Goal: Task Accomplishment & Management: Complete application form

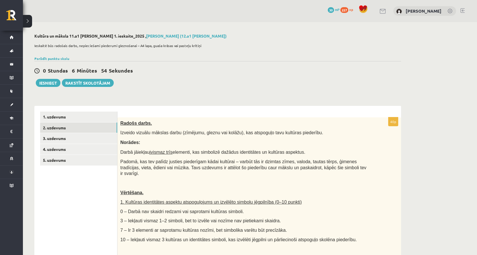
click at [129, 123] on span "Radošs darbs." at bounding box center [136, 123] width 32 height 5
click at [128, 124] on span "Radošs darbs." at bounding box center [136, 123] width 32 height 5
click at [127, 124] on span "Radošs darbs." at bounding box center [136, 123] width 32 height 5
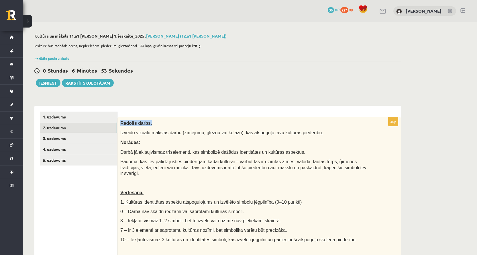
copy div "Radošs darbs."
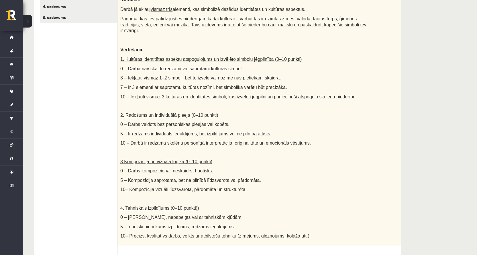
scroll to position [229, 0]
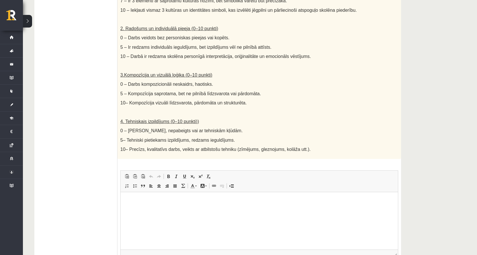
click at [144, 147] on span "10– Precīzs, kvalitatīvs darbs, veikts ar atbilstošu tehniku (zīmējums, gleznoj…" at bounding box center [215, 149] width 190 height 5
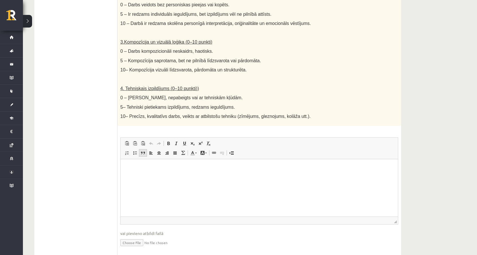
scroll to position [276, 0]
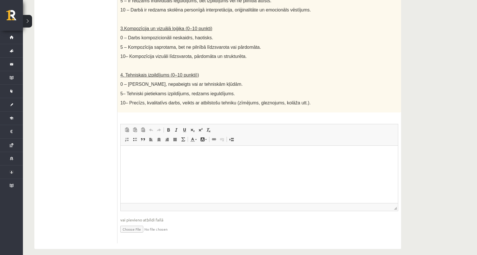
click at [133, 223] on input "file" at bounding box center [259, 229] width 278 height 12
type input "**********"
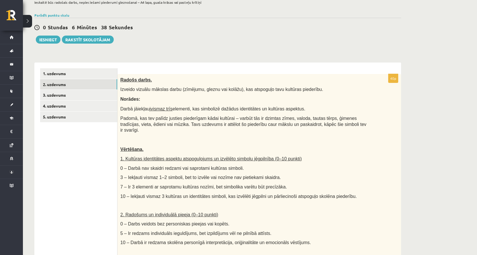
scroll to position [0, 0]
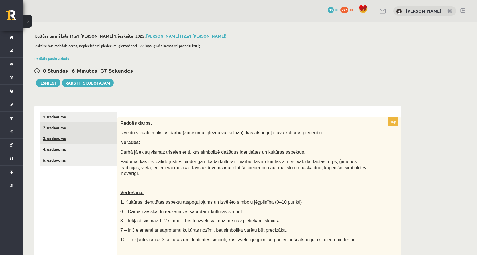
click at [86, 138] on link "3. uzdevums" at bounding box center [78, 138] width 77 height 11
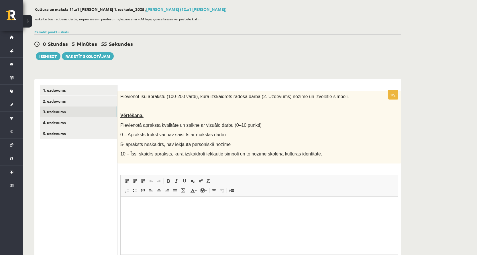
click at [174, 212] on html at bounding box center [259, 204] width 277 height 17
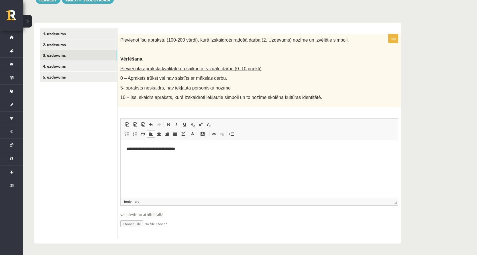
scroll to position [84, 0]
click at [88, 50] on link "3. uzdevums" at bounding box center [78, 55] width 77 height 11
click at [82, 102] on ul "1. uzdevums 2. uzdevums 3. uzdevums 4. uzdevums 5. uzdevums" at bounding box center [78, 132] width 77 height 209
click at [78, 48] on link "2. uzdevums" at bounding box center [78, 44] width 77 height 11
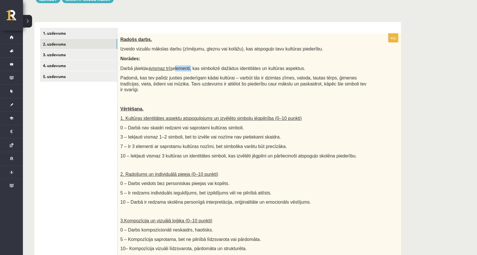
drag, startPoint x: 170, startPoint y: 68, endPoint x: 187, endPoint y: 69, distance: 16.9
click at [187, 69] on span "Darbā jāiekļauj vismaz trīs elementi, kas simbolizē dažādus identitātes un kult…" at bounding box center [212, 68] width 185 height 5
copy span "elementi"
click at [86, 55] on link "3. uzdevums" at bounding box center [78, 54] width 77 height 11
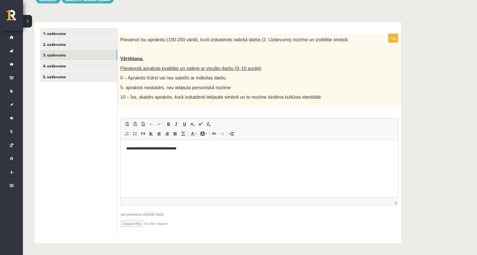
click at [212, 148] on pre "**********" at bounding box center [259, 148] width 266 height 6
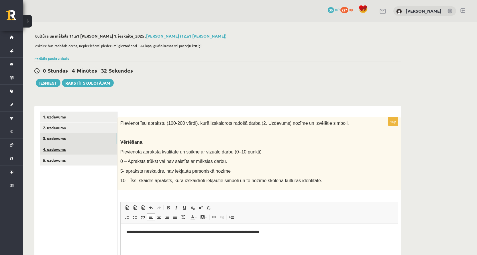
scroll to position [57, 0]
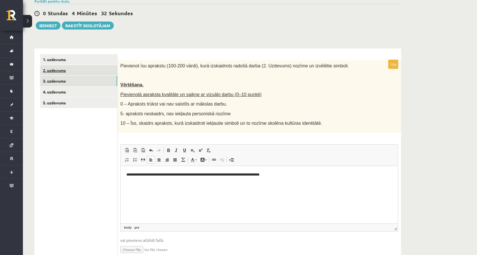
click at [99, 70] on link "2. uzdevums" at bounding box center [78, 70] width 77 height 11
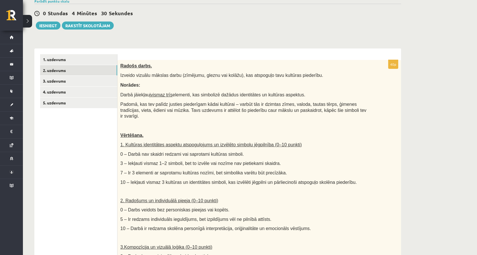
scroll to position [0, 0]
drag, startPoint x: 294, startPoint y: 105, endPoint x: 316, endPoint y: 105, distance: 22.1
click at [316, 105] on span "Padomā, kas tev palīdz justies piederīgam kādai kultūrai – varbūt tās ir dzimta…" at bounding box center [243, 110] width 246 height 17
copy span "tautas tērps"
click at [87, 77] on link "3. uzdevums" at bounding box center [78, 81] width 77 height 11
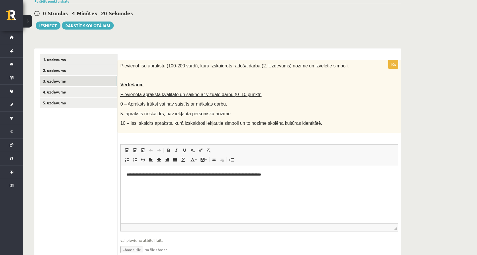
click at [337, 176] on pre "**********" at bounding box center [259, 174] width 266 height 6
click at [88, 71] on link "2. uzdevums" at bounding box center [78, 70] width 77 height 11
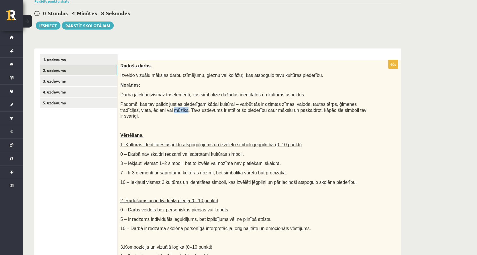
drag, startPoint x: 140, startPoint y: 111, endPoint x: 152, endPoint y: 111, distance: 12.3
click at [152, 111] on span "Padomā, kas tev palīdz justies piederīgam kādai kultūrai – varbūt tās ir dzimta…" at bounding box center [243, 110] width 246 height 17
copy span "mūzika"
click at [89, 82] on link "3. uzdevums" at bounding box center [78, 81] width 77 height 11
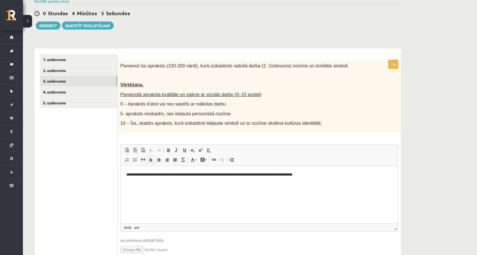
click at [385, 175] on pre "**********" at bounding box center [259, 174] width 266 height 6
paste body "Визуальный текстовый редактор, wiswyg-editor-user-answer-47024841123740"
click at [72, 68] on link "2. uzdevums" at bounding box center [78, 70] width 77 height 11
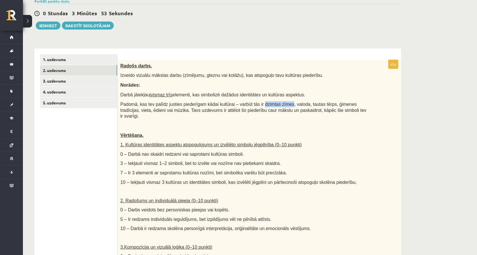
drag, startPoint x: 251, startPoint y: 105, endPoint x: 277, endPoint y: 105, distance: 26.1
click at [277, 105] on span "Padomā, kas tev palīdz justies piederīgam kādai kultūrai – varbūt tās ir dzimta…" at bounding box center [243, 110] width 246 height 17
copy span "dzimtas zīmes"
click at [72, 78] on link "3. uzdevums" at bounding box center [78, 81] width 77 height 11
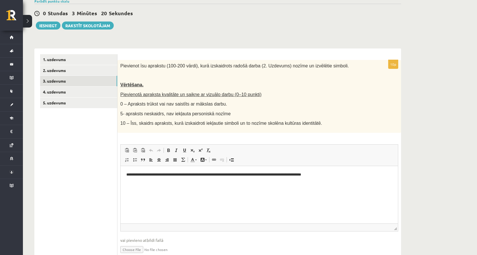
click at [264, 187] on html "**********" at bounding box center [259, 178] width 277 height 24
click at [241, 181] on pre "**********" at bounding box center [259, 177] width 266 height 12
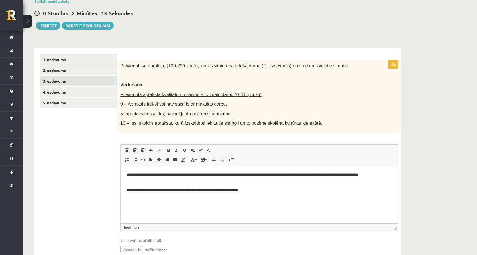
click at [126, 193] on html "**********" at bounding box center [259, 182] width 277 height 33
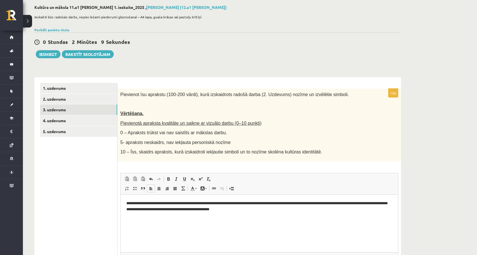
scroll to position [84, 0]
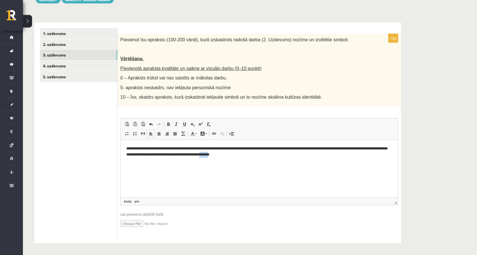
drag, startPoint x: 126, startPoint y: 161, endPoint x: 140, endPoint y: 161, distance: 13.5
click at [140, 161] on pre "**********" at bounding box center [259, 154] width 266 height 18
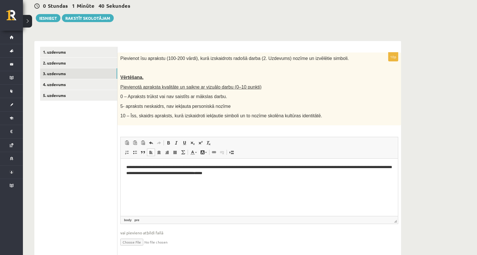
scroll to position [55, 0]
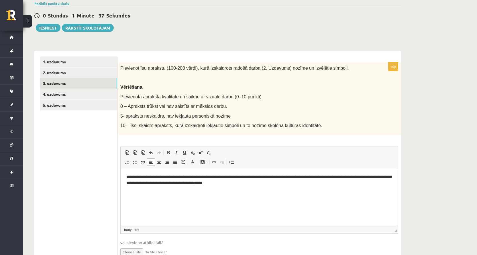
click at [142, 191] on pre "**********" at bounding box center [259, 183] width 266 height 18
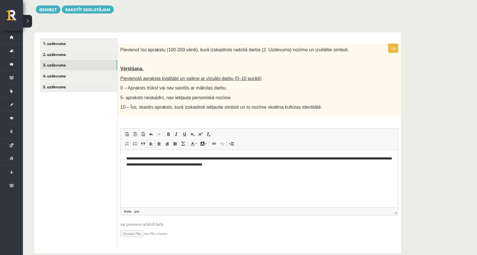
scroll to position [84, 0]
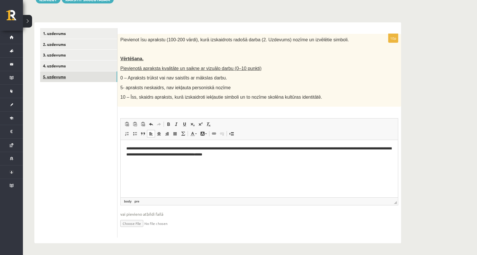
click at [77, 74] on link "5. uzdevums" at bounding box center [78, 76] width 77 height 11
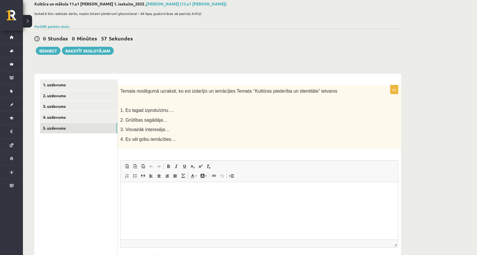
scroll to position [46, 0]
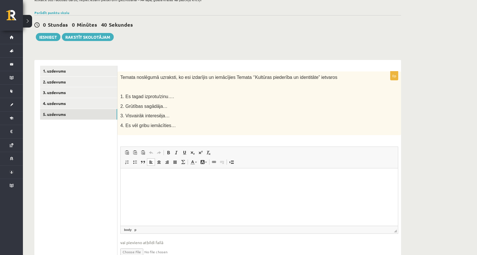
click at [161, 186] on html at bounding box center [259, 176] width 277 height 17
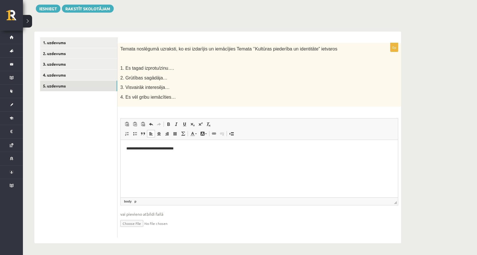
scroll to position [17, 0]
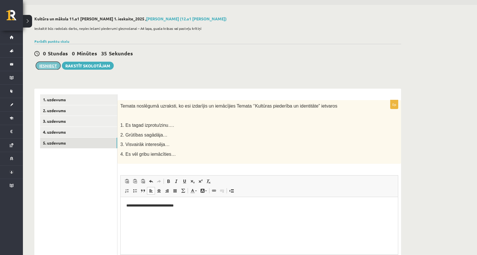
click at [51, 67] on button "Iesniegt" at bounding box center [48, 66] width 25 height 8
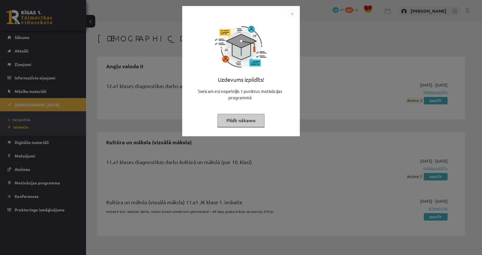
click at [253, 120] on button "Pildīt nākamo" at bounding box center [240, 120] width 47 height 13
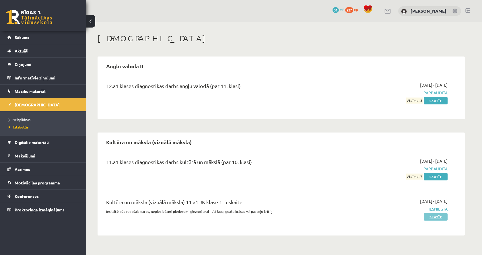
click at [427, 219] on link "Skatīt" at bounding box center [435, 216] width 24 height 7
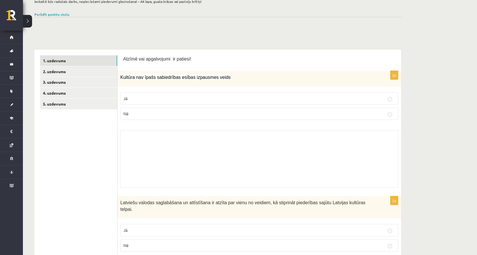
scroll to position [86, 0]
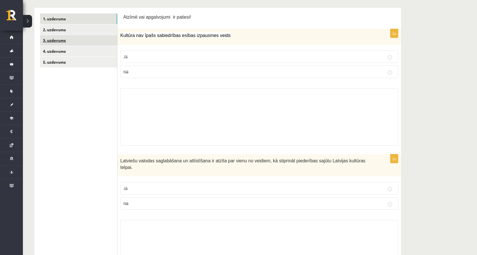
click at [80, 45] on link "3. uzdevums" at bounding box center [78, 40] width 77 height 11
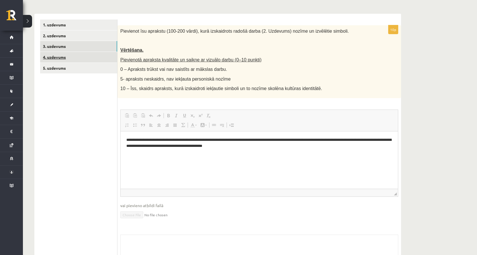
scroll to position [0, 0]
click at [59, 56] on link "4. uzdevums" at bounding box center [78, 57] width 77 height 11
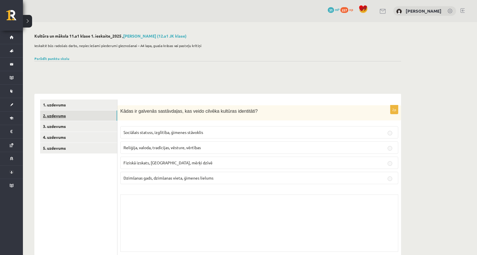
click at [79, 119] on link "2. uzdevums" at bounding box center [78, 115] width 77 height 11
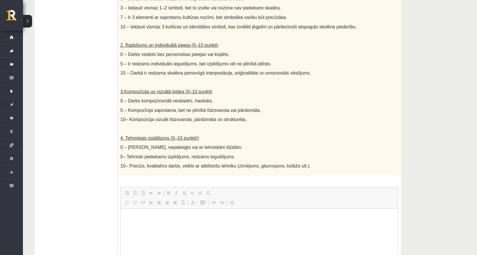
scroll to position [335, 0]
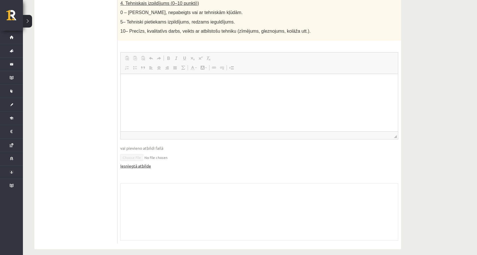
click at [140, 163] on link "Iesniegtā atbilde" at bounding box center [135, 166] width 31 height 6
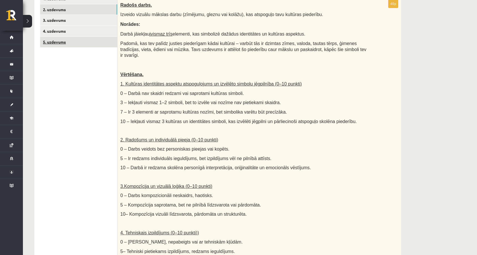
click at [78, 45] on link "5. uzdevums" at bounding box center [78, 42] width 77 height 11
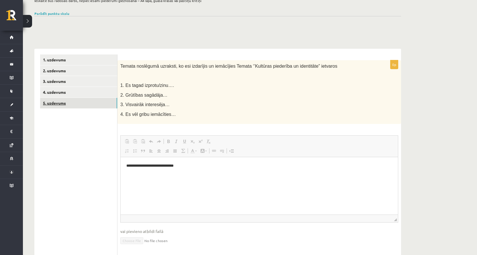
scroll to position [42, 0]
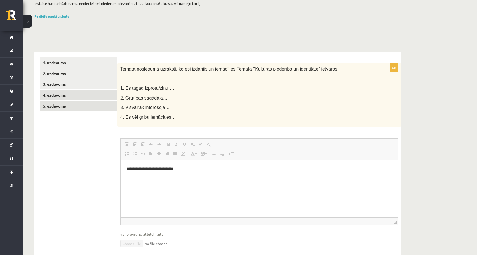
click at [57, 93] on link "4. uzdevums" at bounding box center [78, 95] width 77 height 11
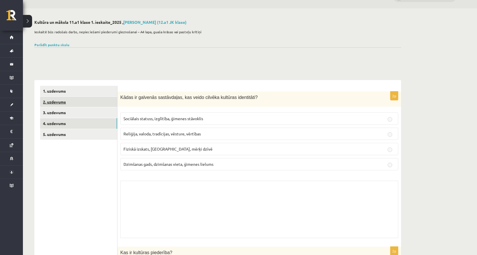
scroll to position [13, 0]
click at [58, 108] on link "3. uzdevums" at bounding box center [78, 112] width 77 height 11
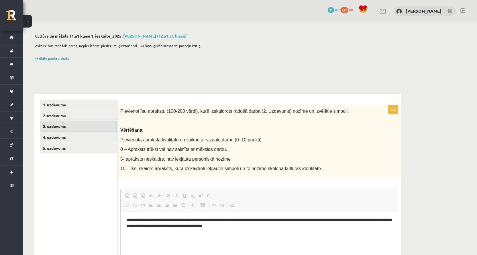
scroll to position [0, 0]
